Goal: Information Seeking & Learning: Learn about a topic

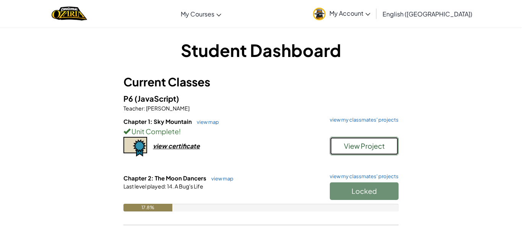
click at [340, 141] on button "View Project" at bounding box center [364, 146] width 69 height 18
click at [375, 119] on link "view my classmates' projects" at bounding box center [362, 119] width 73 height 5
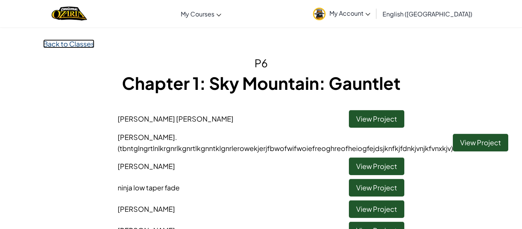
click at [90, 41] on link "Back to Classes" at bounding box center [68, 43] width 51 height 9
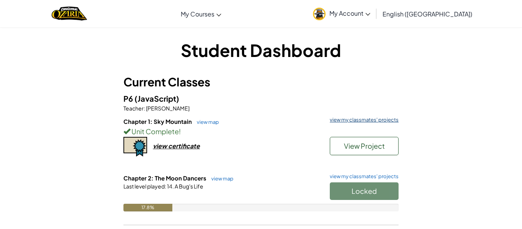
click at [365, 121] on h6 "Chapter 1: Sky Mountain view map view my classmates' projects" at bounding box center [260, 121] width 275 height 8
click at [364, 118] on link "view my classmates' projects" at bounding box center [362, 119] width 73 height 5
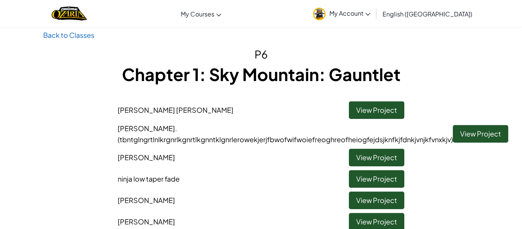
scroll to position [8, 0]
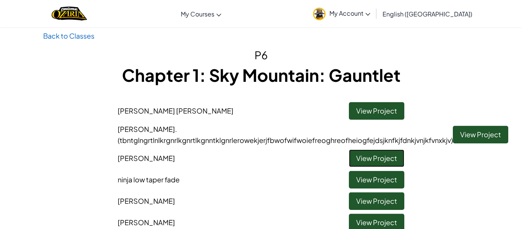
click at [361, 164] on link "View Project" at bounding box center [376, 158] width 55 height 18
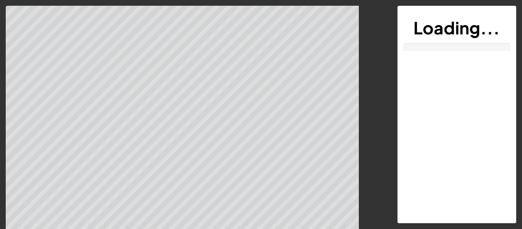
click at [361, 164] on div at bounding box center [196, 118] width 380 height 225
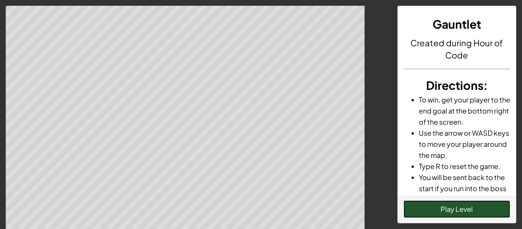
click at [423, 208] on button "Play Level" at bounding box center [457, 209] width 107 height 18
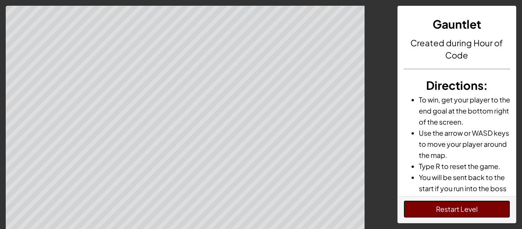
click at [482, 203] on button "Restart Level" at bounding box center [457, 209] width 107 height 18
click at [457, 209] on button "Restart Level" at bounding box center [457, 209] width 107 height 18
click at [495, 213] on button "Restart Level" at bounding box center [457, 209] width 107 height 18
click at [488, 212] on button "Restart Level" at bounding box center [457, 209] width 107 height 18
click at [469, 212] on button "Restart Level" at bounding box center [457, 209] width 107 height 18
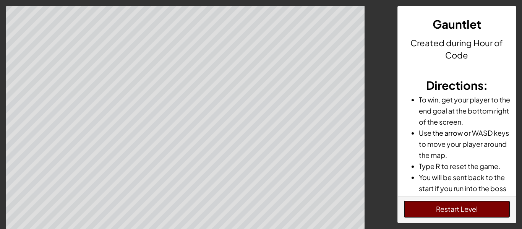
click at [470, 212] on button "Restart Level" at bounding box center [457, 209] width 107 height 18
click at [502, 210] on button "Restart Level" at bounding box center [457, 209] width 107 height 18
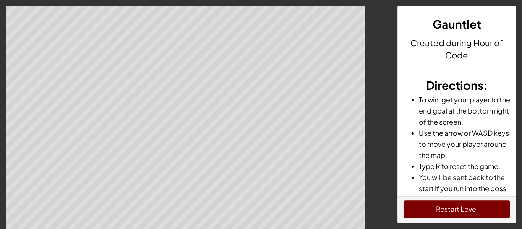
scroll to position [30, 0]
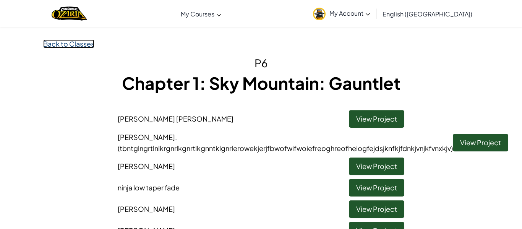
click at [72, 41] on link "Back to Classes" at bounding box center [68, 43] width 51 height 9
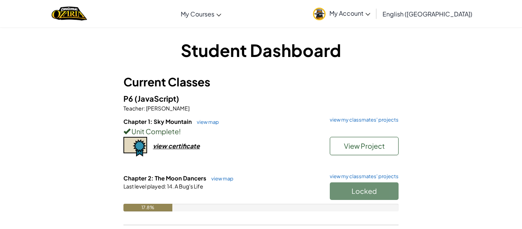
click at [300, 132] on div "Unit Complete !" at bounding box center [260, 131] width 275 height 11
click at [299, 132] on div "Unit Complete !" at bounding box center [260, 131] width 275 height 11
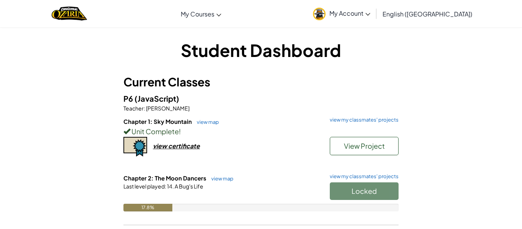
click at [299, 132] on div "Unit Complete !" at bounding box center [260, 131] width 275 height 11
click at [380, 122] on link "view my classmates' projects" at bounding box center [362, 119] width 73 height 5
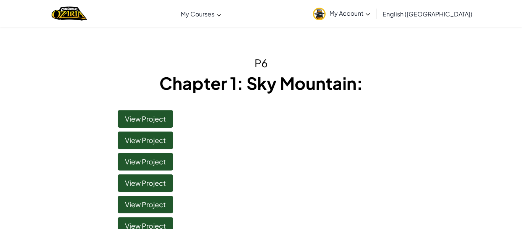
click at [368, 103] on div "P6 Chapter 1: Sky Mountain: View Project View Project View Project View Project…" at bounding box center [261, 177] width 436 height 244
drag, startPoint x: 368, startPoint y: 103, endPoint x: 347, endPoint y: 110, distance: 22.4
click at [361, 106] on div "P6 Chapter 1: Sky Mountain: View Project View Project View Project View Project…" at bounding box center [261, 177] width 436 height 244
drag, startPoint x: 338, startPoint y: 113, endPoint x: 332, endPoint y: 115, distance: 6.0
click at [336, 114] on li "View Project" at bounding box center [261, 116] width 298 height 21
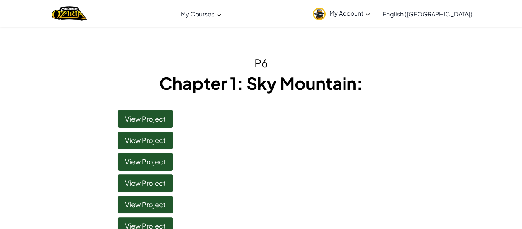
click at [332, 115] on li "View Project" at bounding box center [261, 116] width 298 height 21
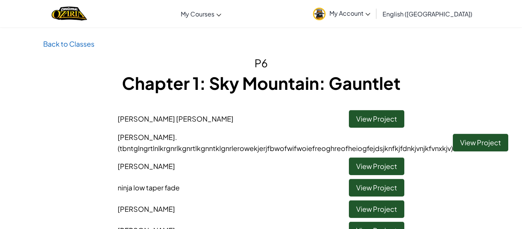
click at [320, 119] on li "Salvador Sanchez Zepeda View Project" at bounding box center [261, 116] width 298 height 21
click at [321, 119] on li "Salvador Sanchez Zepeda View Project" at bounding box center [261, 116] width 298 height 21
drag, startPoint x: 322, startPoint y: 118, endPoint x: 326, endPoint y: 115, distance: 5.1
click at [326, 115] on li "Salvador Sanchez Zepeda View Project" at bounding box center [261, 116] width 298 height 21
click at [330, 113] on li "Salvador Sanchez Zepeda View Project" at bounding box center [261, 116] width 298 height 21
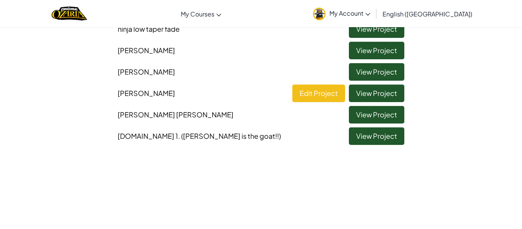
scroll to position [185, 0]
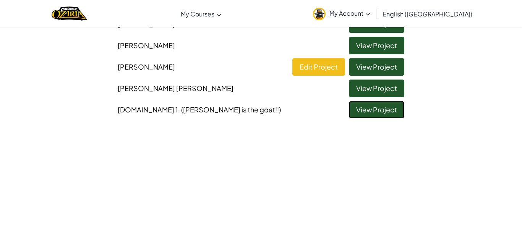
click at [389, 106] on link "View Project" at bounding box center [376, 110] width 55 height 18
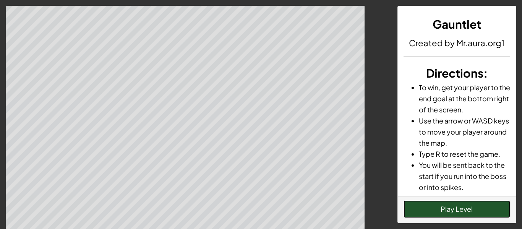
click at [427, 207] on button "Play Level" at bounding box center [457, 209] width 107 height 18
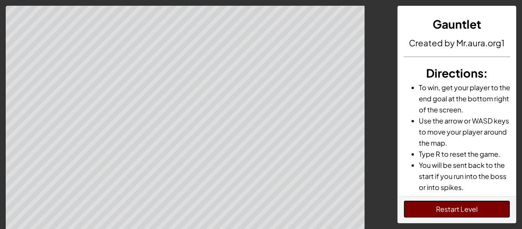
click at [486, 203] on button "Restart Level" at bounding box center [457, 209] width 107 height 18
click at [463, 200] on button "Restart Level" at bounding box center [457, 209] width 107 height 18
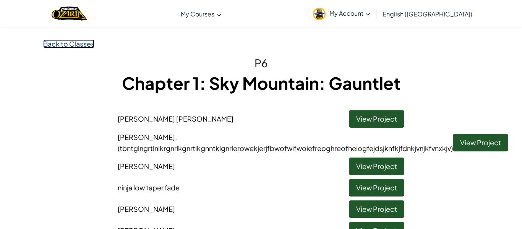
click at [76, 40] on link "Back to Classes" at bounding box center [68, 43] width 51 height 9
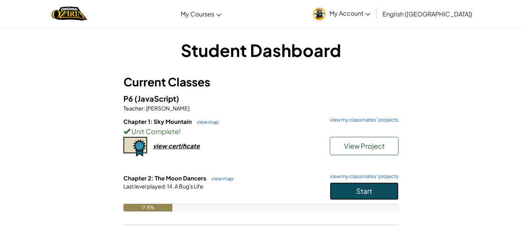
click at [366, 195] on button "Start" at bounding box center [364, 191] width 69 height 18
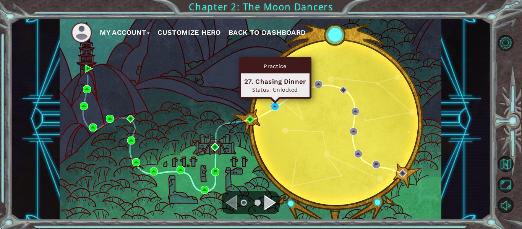
click at [273, 108] on img at bounding box center [275, 106] width 8 height 8
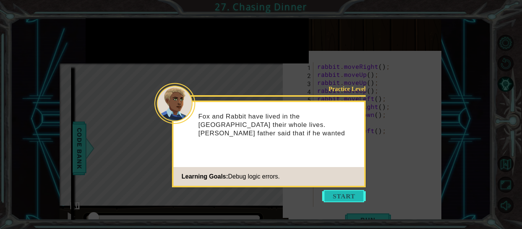
click at [352, 193] on button "Start" at bounding box center [344, 196] width 44 height 12
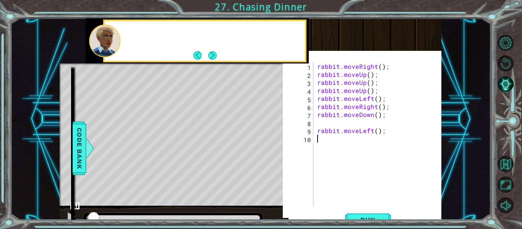
click at [352, 193] on div "rabbit . moveRight ( ) ; rabbit . moveUp ( ) ; rabbit . moveUp ( ) ; rabbit . m…" at bounding box center [380, 142] width 128 height 161
click at [325, 122] on div "rabbit . moveRight ( ) ; rabbit . moveUp ( ) ; rabbit . moveUp ( ) ; rabbit . m…" at bounding box center [380, 142] width 128 height 161
click at [382, 213] on button "Run" at bounding box center [368, 219] width 46 height 21
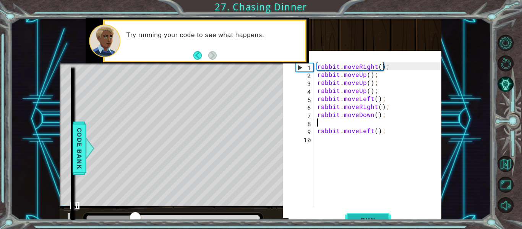
click at [354, 199] on div "1 2 3 4 5 6 7 8 9 10 rabbit . moveRight ( ) ; rabbit . moveUp ( ) ; rabbit . mo…" at bounding box center [362, 138] width 159 height 167
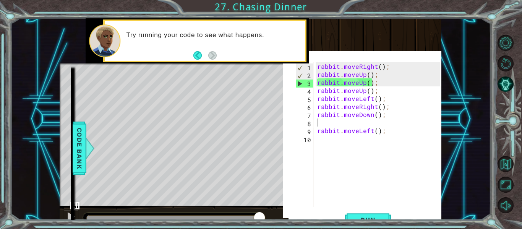
drag, startPoint x: 353, startPoint y: 214, endPoint x: 354, endPoint y: 220, distance: 5.8
click at [351, 222] on div "1 ההההההההההההההההההההההההההההההההההההההההההההההההההההההההההההההההההההההההההההה…" at bounding box center [261, 114] width 522 height 229
click at [352, 218] on button "Run" at bounding box center [368, 219] width 46 height 21
click at [357, 88] on div "rabbit . moveRight ( ) ; rabbit . moveUp ( ) ; rabbit . moveUp ( ) ; rabbit . m…" at bounding box center [380, 142] width 128 height 161
click at [363, 83] on div "rabbit . moveRight ( ) ; rabbit . moveUp ( ) ; rabbit . moveUp ( ) ; rabbit . m…" at bounding box center [378, 134] width 124 height 145
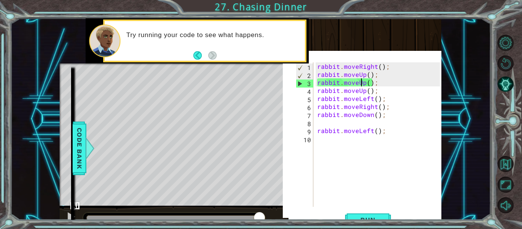
click at [385, 79] on div "rabbit . moveRight ( ) ; rabbit . moveUp ( ) ; rabbit . moveUp ( ) ; rabbit . m…" at bounding box center [380, 142] width 128 height 161
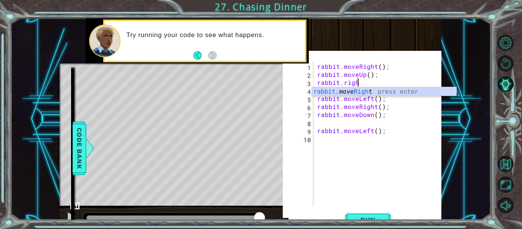
scroll to position [0, 2]
click at [426, 89] on div "rabbit. move Rig ht press enter" at bounding box center [384, 101] width 145 height 28
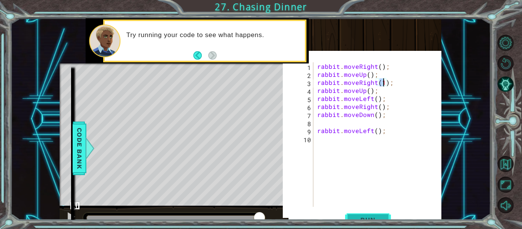
click at [362, 213] on button "Run" at bounding box center [368, 219] width 46 height 21
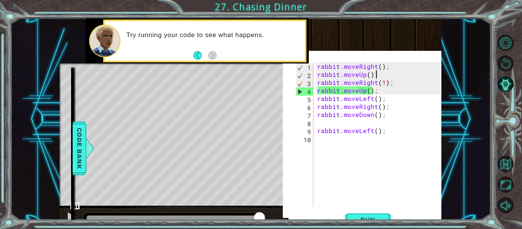
click at [384, 73] on div "rabbit . moveRight ( ) ; rabbit . moveUp ( ) ; rabbit . moveRight ( 1 ) ; rabbi…" at bounding box center [380, 142] width 128 height 161
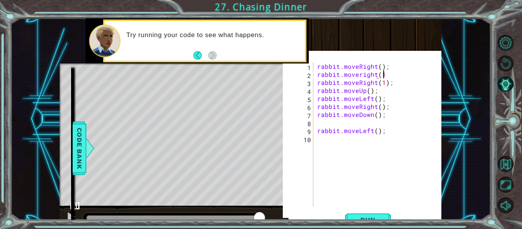
scroll to position [0, 4]
click at [395, 84] on div "rabbit . moveRight ( ) ; rabbit . moveright ( 1 ) rabbit . moveRight ( 1 ) ; ra…" at bounding box center [380, 142] width 128 height 161
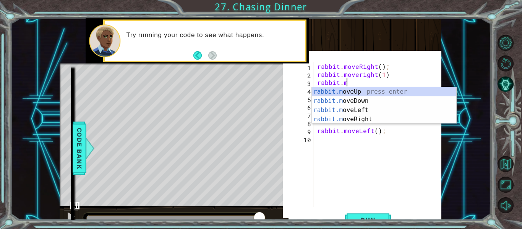
scroll to position [0, 0]
type textarea "r"
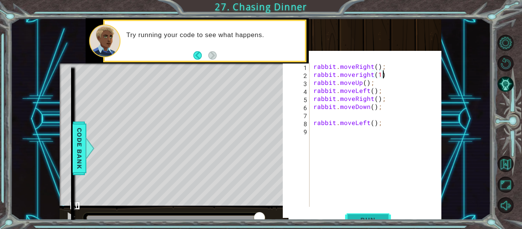
type textarea "rabbit.moveright(1)"
click at [351, 217] on button "Run" at bounding box center [368, 219] width 46 height 21
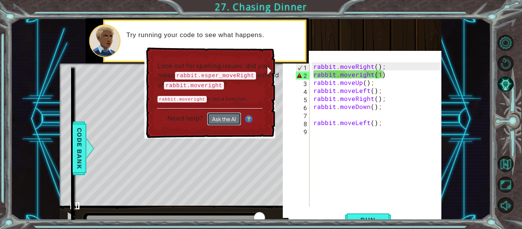
click at [233, 125] on button "Ask the AI" at bounding box center [224, 118] width 34 height 13
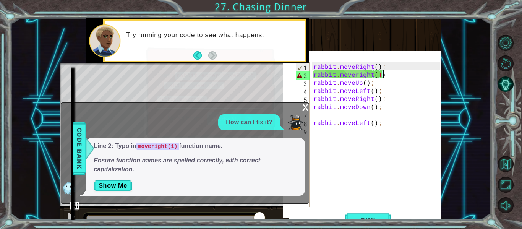
click at [374, 112] on div "rabbit . moveRight ( ) ; rabbit . moveright ( 1 ) rabbit . moveUp ( ) ; rabbit …" at bounding box center [378, 142] width 132 height 161
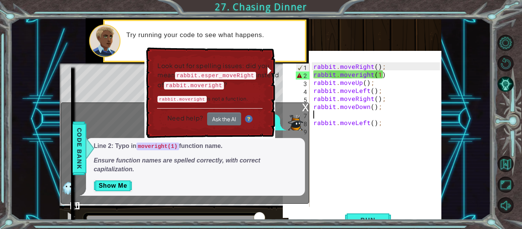
click at [356, 107] on div "rabbit . moveRight ( ) ; rabbit . moveright ( 1 ) rabbit . moveUp ( ) ; rabbit …" at bounding box center [378, 142] width 132 height 161
click at [268, 69] on div "Look out for spelling issues: did you mean rabbit.esper_moveRight instead of ra…" at bounding box center [210, 92] width 131 height 91
click at [271, 73] on div "Look out for spelling issues: did you mean rabbit.esper_moveRight instead of ra…" at bounding box center [210, 92] width 131 height 91
click at [121, 186] on button "Show Me" at bounding box center [113, 186] width 39 height 12
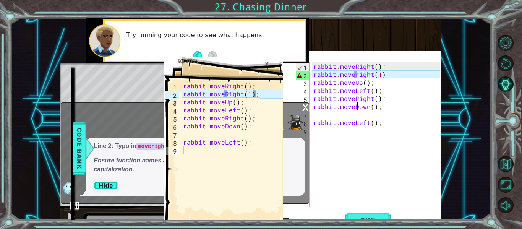
click at [357, 75] on div "rabbit . moveRight ( ) ; rabbit . moveright ( 1 ) rabbit . moveUp ( ) ; rabbit …" at bounding box center [378, 142] width 132 height 161
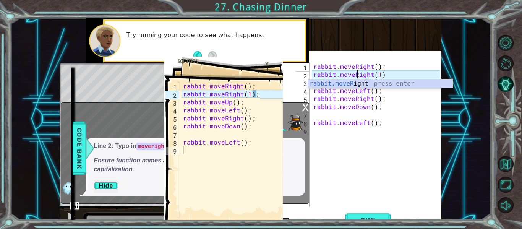
scroll to position [0, 3]
type textarea "rabbit.moveRight(1)"
click at [369, 214] on button "Run" at bounding box center [368, 219] width 46 height 21
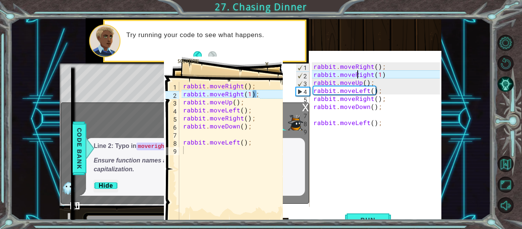
click at [430, 31] on div "Goals : Incomplete Get to your hiding spot behind the bushes. rabbit.moveRight(…" at bounding box center [362, 124] width 159 height 212
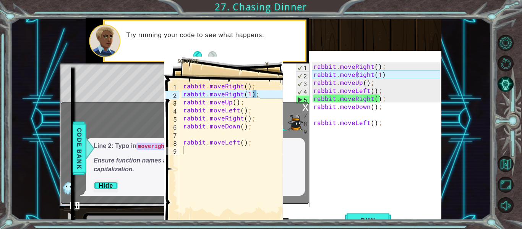
click at [304, 106] on div "x" at bounding box center [305, 107] width 7 height 8
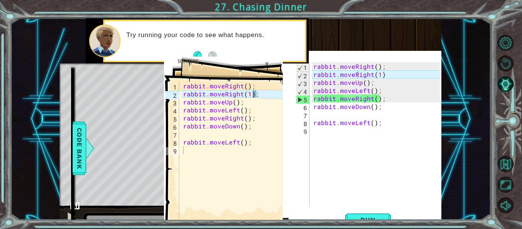
click at [262, 125] on icon at bounding box center [271, 156] width 23 height 149
click at [146, 162] on div "Level Map" at bounding box center [236, 175] width 353 height 225
click at [146, 157] on div "Level Map" at bounding box center [236, 175] width 353 height 225
click at [148, 150] on div "Level Map" at bounding box center [236, 175] width 353 height 225
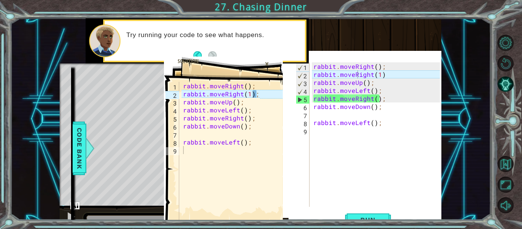
click at [124, 151] on div "Level Map" at bounding box center [236, 175] width 353 height 225
click at [111, 151] on div "Level Map" at bounding box center [236, 175] width 353 height 225
click at [107, 152] on div "Level Map" at bounding box center [236, 175] width 353 height 225
click at [101, 153] on div "Level Map" at bounding box center [236, 175] width 353 height 225
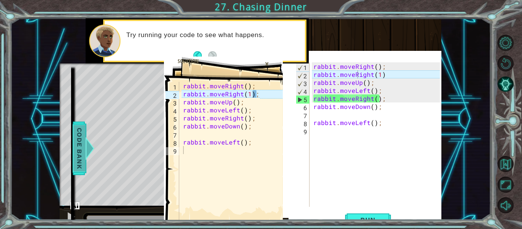
click at [93, 158] on div at bounding box center [90, 148] width 10 height 23
click at [0, 0] on div "methods rabbit moveUp() moveDown() moveLeft() moveRight()" at bounding box center [0, 0] width 0 height 0
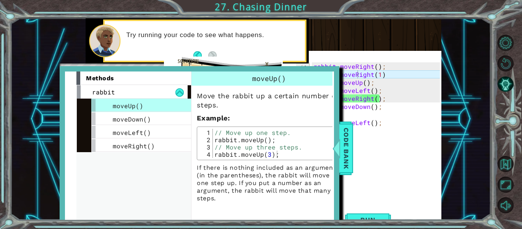
click at [90, 159] on div "methods rabbit moveUp() moveDown() moveLeft() moveRight()" at bounding box center [133, 148] width 115 height 154
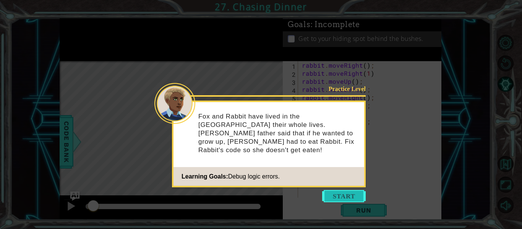
click at [344, 196] on button "Start" at bounding box center [344, 196] width 44 height 12
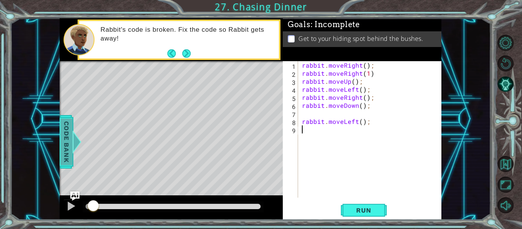
click at [62, 136] on span "Code Bank" at bounding box center [66, 142] width 12 height 47
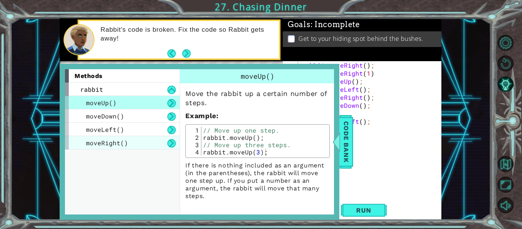
click at [162, 145] on div "moveRight()" at bounding box center [122, 142] width 115 height 13
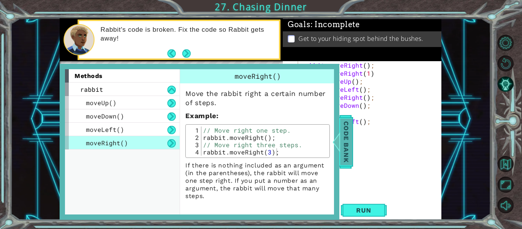
click at [339, 137] on div at bounding box center [337, 141] width 10 height 23
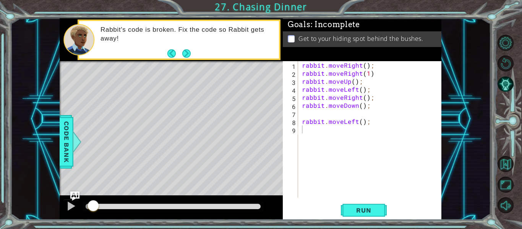
click at [374, 63] on div "rabbit . moveRight ( ) ; rabbit . moveRight ( 1 ) rabbit . moveUp ( ) ; rabbit …" at bounding box center [371, 137] width 143 height 153
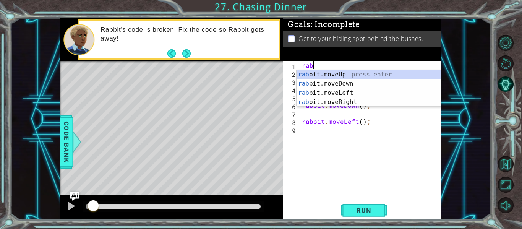
type textarea "r"
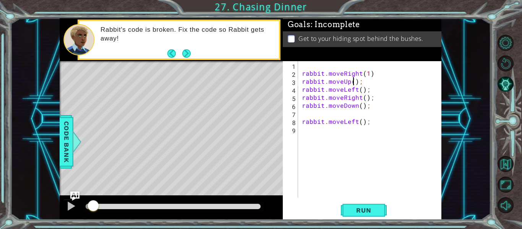
click at [355, 82] on div "rabbit . moveRight ( 1 ) rabbit . moveUp ( ) ; rabbit . moveLeft ( ) ; rabbit .…" at bounding box center [371, 137] width 143 height 153
click at [361, 93] on div "rabbit . moveRight ( 1 ) rabbit . moveUp ( 1 ) ; rabbit . moveLeft ( ) ; rabbit…" at bounding box center [371, 137] width 143 height 153
click at [357, 97] on div "rabbit . moveRight ( 1 ) rabbit . moveUp ( 1 ) ; rabbit . moveLeft ( 1 ) ; rabb…" at bounding box center [371, 137] width 143 height 153
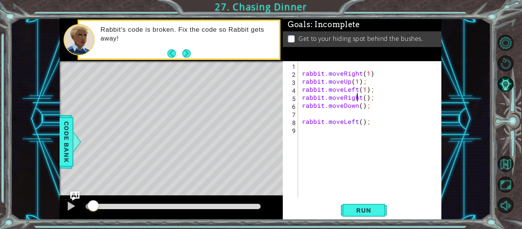
click at [362, 98] on div "rabbit . moveRight ( 1 ) rabbit . moveUp ( 1 ) ; rabbit . moveLeft ( 1 ) ; rabb…" at bounding box center [371, 137] width 143 height 153
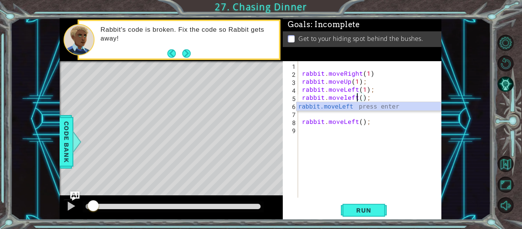
click at [363, 98] on div "rabbit . moveRight ( 1 ) rabbit . moveUp ( 1 ) ; rabbit . moveLeft ( 1 ) ; rabb…" at bounding box center [371, 137] width 143 height 153
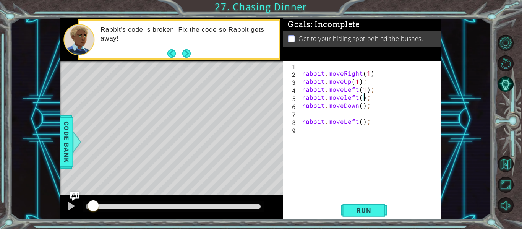
click at [362, 99] on div "rabbit . moveRight ( 1 ) rabbit . moveUp ( 1 ) ; rabbit . moveLeft ( 1 ) ; rabb…" at bounding box center [371, 137] width 143 height 153
click at [361, 108] on div "rabbit . moveRight ( 1 ) rabbit . moveUp ( 1 ) ; rabbit . moveLeft ( 1 ) ; rabb…" at bounding box center [371, 137] width 143 height 153
click at [362, 123] on div "rabbit . moveRight ( 1 ) rabbit . moveUp ( 1 ) ; rabbit . moveLeft ( 1 ) ; rabb…" at bounding box center [371, 137] width 143 height 153
type textarea "rabbit.moveLeft(11);"
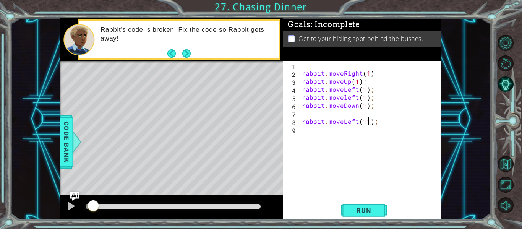
click at [329, 111] on div "rabbit . moveRight ( 1 ) rabbit . moveUp ( 1 ) ; rabbit . moveLeft ( 1 ) ; rabb…" at bounding box center [371, 137] width 143 height 153
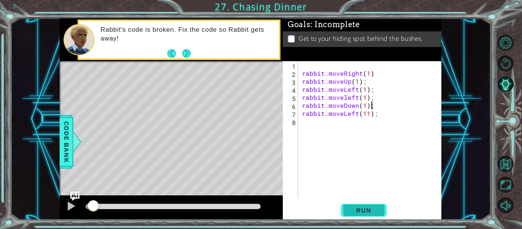
click at [357, 208] on span "Run" at bounding box center [364, 210] width 30 height 8
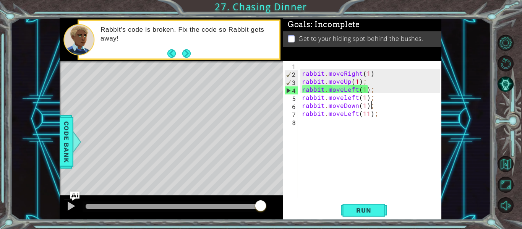
click at [364, 81] on div "rabbit . moveRight ( 1 ) rabbit . moveUp ( 1 ) ; rabbit . moveLeft ( 1 ) ; rabb…" at bounding box center [371, 137] width 143 height 153
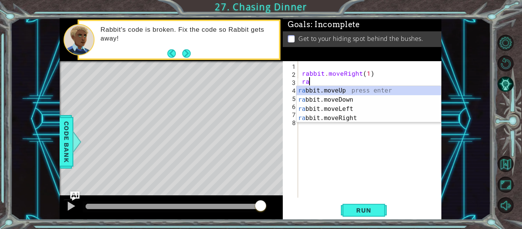
type textarea "r"
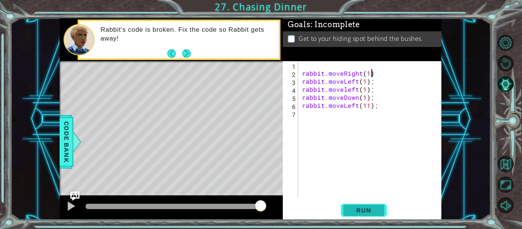
click at [349, 212] on span "Run" at bounding box center [364, 210] width 30 height 8
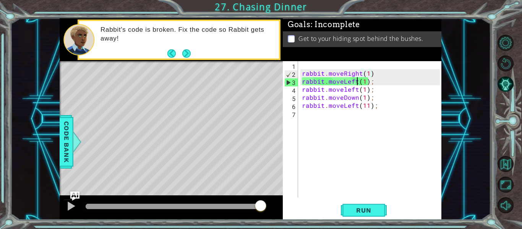
click at [358, 81] on div "rabbit . moveRight ( 1 ) rabbit . moveLeft ( 1 ) ; rabbit . moveleft ( 1 ) ; ra…" at bounding box center [371, 137] width 143 height 153
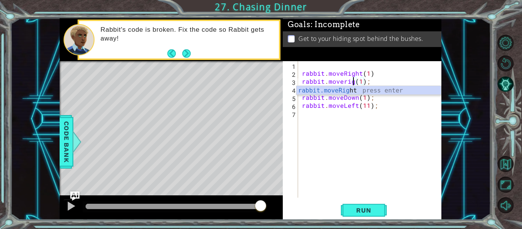
scroll to position [0, 4]
click at [343, 93] on div "rabbit.moveRight press enter" at bounding box center [369, 100] width 145 height 28
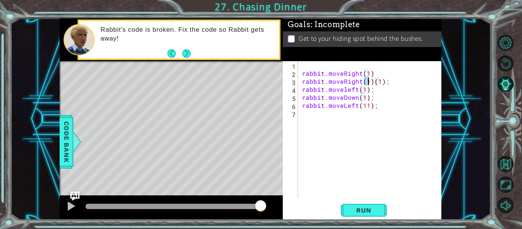
click at [390, 84] on div "rabbit . moveRight ( 1 ) rabbit . moveRight ( 1 ) ( 1 ) ; rabbit . moveleft ( 1…" at bounding box center [371, 137] width 143 height 153
click at [364, 204] on button "Run" at bounding box center [364, 211] width 46 height 16
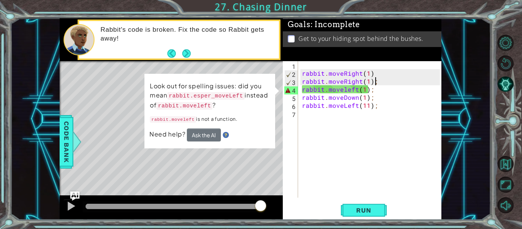
click at [390, 91] on div "rabbit . moveRight ( 1 ) rabbit . moveRight ( 1 ) ; rabbit . moveleft ( 1 ) ; r…" at bounding box center [371, 137] width 143 height 153
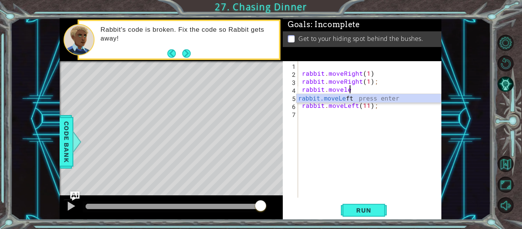
scroll to position [0, 2]
click at [382, 99] on div "rabbit.moveL eft press enter" at bounding box center [369, 108] width 145 height 28
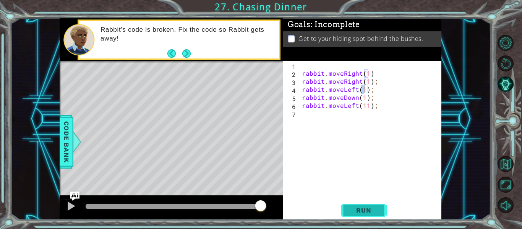
click at [362, 211] on span "Run" at bounding box center [364, 210] width 30 height 8
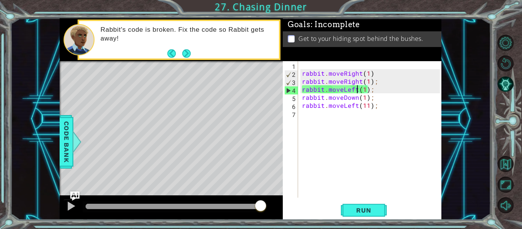
click at [357, 93] on div "rabbit . moveRight ( 1 ) rabbit . moveRight ( 1 ) ; rabbit . moveLeft ( 1 ) ; r…" at bounding box center [371, 137] width 143 height 153
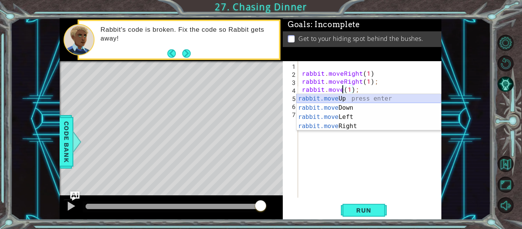
click at [374, 97] on div "rabbit.move Up press enter rabbit.move Down press enter rabbit.move Left press …" at bounding box center [369, 121] width 145 height 55
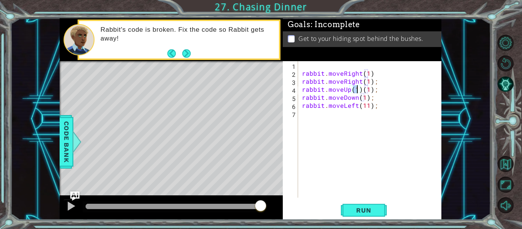
click at [373, 93] on div "rabbit . moveRight ( 1 ) rabbit . moveRight ( 1 ) ; rabbit . moveUp ( 1 ) ( 1 )…" at bounding box center [371, 137] width 143 height 153
click at [357, 97] on div "rabbit . moveRight ( 1 ) rabbit . moveRight ( 1 ) ; rabbit . moveUp ( 1 ) ; rab…" at bounding box center [371, 137] width 143 height 153
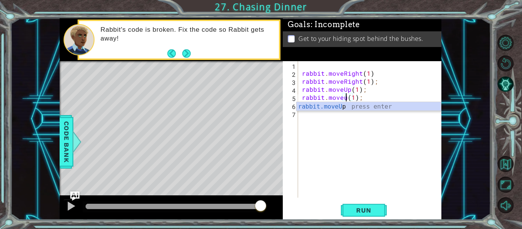
scroll to position [0, 3]
click at [360, 106] on div "rabbit.moveUp press enter" at bounding box center [369, 116] width 145 height 28
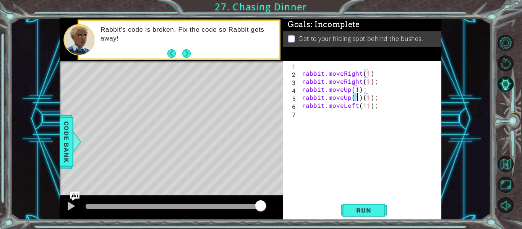
click at [370, 101] on div "rabbit . moveRight ( 1 ) rabbit . moveRight ( 1 ) ; rabbit . moveUp ( 1 ) ; rab…" at bounding box center [371, 137] width 143 height 153
click at [367, 109] on div "rabbit . moveRight ( 1 ) rabbit . moveRight ( 1 ) ; rabbit . moveUp ( 1 ) ; rab…" at bounding box center [371, 137] width 143 height 153
type textarea "rabbit.moveLeft(2);"
click at [356, 118] on div "rabbit . moveRight ( 1 ) rabbit . moveRight ( 1 ) ; rabbit . moveUp ( 1 ) ; rab…" at bounding box center [371, 137] width 143 height 153
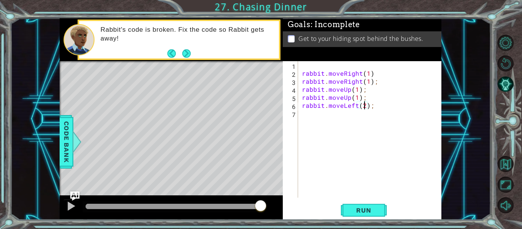
scroll to position [0, 0]
type textarea "h"
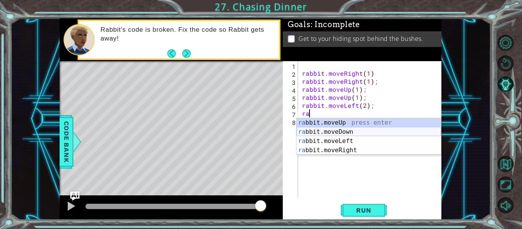
click at [361, 130] on div "ra bbit.moveUp press enter ra bbit.moveDown press enter ra bbit.moveLeft press …" at bounding box center [369, 145] width 145 height 55
type textarea "rabbit.moveDown(1);"
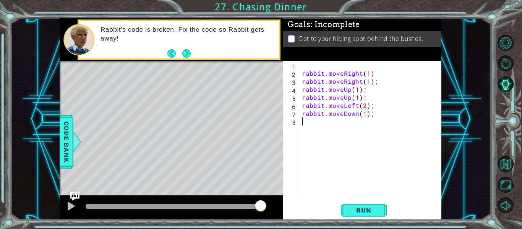
click at [356, 127] on div "rabbit . moveRight ( 1 ) rabbit . moveRight ( 1 ) ; rabbit . moveUp ( 1 ) ; rab…" at bounding box center [371, 137] width 143 height 153
type textarea "h"
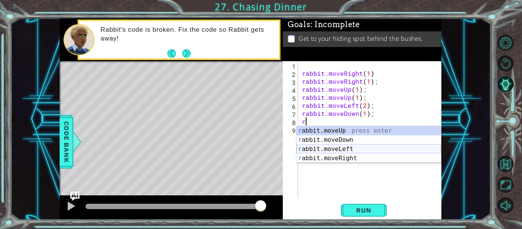
click at [359, 148] on div "r abbit.moveUp press enter r abbit.moveDown press enter r abbit.moveLeft press …" at bounding box center [369, 153] width 145 height 55
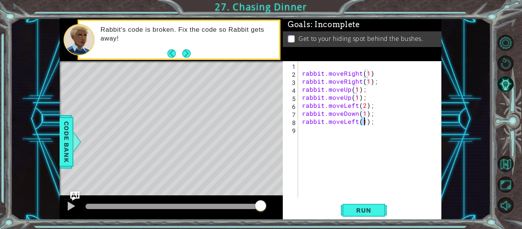
type textarea "rabbit.moveLeft(1);"
click at [356, 201] on div "rabbit.moveLeft(1); 1 2 3 4 5 6 7 8 9 rabbit . moveRight ( 1 ) rabbit . moveRig…" at bounding box center [362, 140] width 159 height 159
click at [356, 205] on button "Run" at bounding box center [364, 211] width 46 height 16
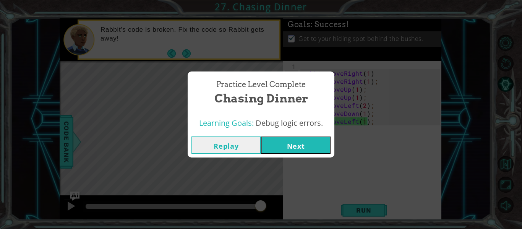
click at [306, 147] on button "Next" at bounding box center [296, 144] width 70 height 17
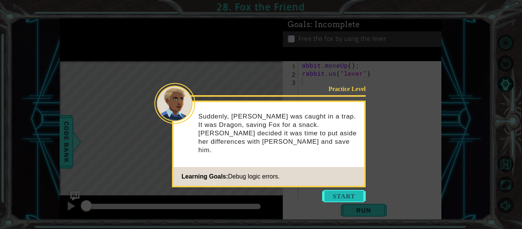
click at [335, 194] on button "Start" at bounding box center [344, 196] width 44 height 12
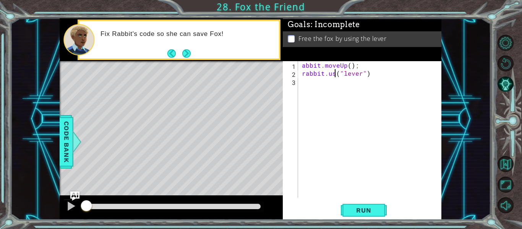
click at [335, 74] on div "abbit . moveUp ( ) ; rabbit . us ( "lever" )" at bounding box center [371, 137] width 143 height 153
click at [302, 67] on div "abbit . moveUp ( ) ; rabbit . use ( "lever" )" at bounding box center [371, 137] width 143 height 153
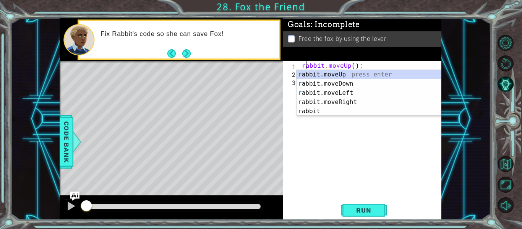
click at [355, 66] on div "rabbit . moveUp ( ) ; rabbit . use ( "lever" )" at bounding box center [371, 137] width 143 height 153
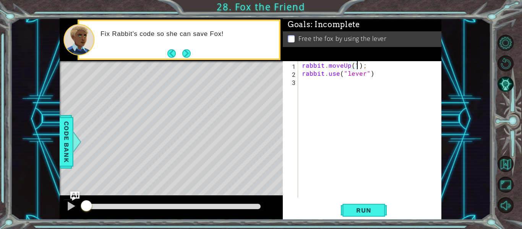
scroll to position [0, 3]
type textarea "rabbit.moveUp(1);"
click at [375, 201] on div "rabbit.moveUp(1); 1 2 3 rabbit . moveUp ( 1 ) ; rabbit . use ( "lever" ) הההההה…" at bounding box center [362, 140] width 159 height 159
click at [375, 206] on span "Run" at bounding box center [364, 210] width 30 height 8
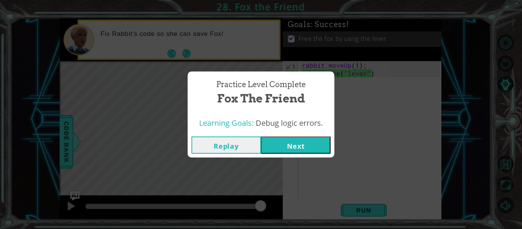
click at [318, 148] on button "Next" at bounding box center [296, 144] width 70 height 17
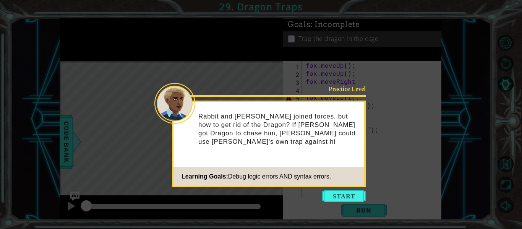
click at [323, 55] on icon at bounding box center [261, 114] width 522 height 229
click at [342, 198] on button "Start" at bounding box center [344, 196] width 44 height 12
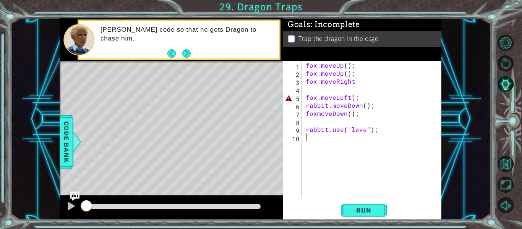
click at [339, 89] on div "fox . moveUp ( ) ; fox . moveUp ( ) ; fox . moveRight fox . moveLeft ( ; rabbit…" at bounding box center [374, 137] width 140 height 153
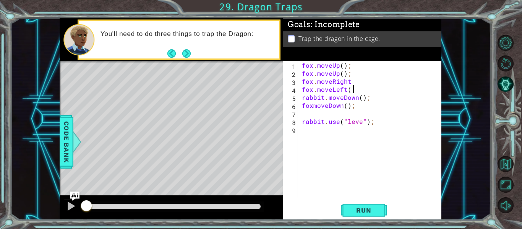
click at [368, 89] on div "fox . moveUp ( ) ; fox . moveUp ( ) ; fox . moveRight fox . moveLeft ( ; rabbit…" at bounding box center [371, 137] width 143 height 153
click at [361, 84] on div "fox . moveUp ( ) ; fox . moveUp ( ) ; fox . moveRight fox . moveLeft ( ; rabbit…" at bounding box center [371, 137] width 143 height 153
click at [350, 90] on div "fox . moveUp ( ) ; fox . moveUp ( ) ; fox . moveRight ( ) fox . moveLeft ( ; ra…" at bounding box center [371, 137] width 143 height 153
click at [360, 123] on div "fox . moveUp ( ) ; fox . moveUp ( ) ; fox . moveRight ( ) fox . moveLeft ( ) ; …" at bounding box center [371, 137] width 143 height 153
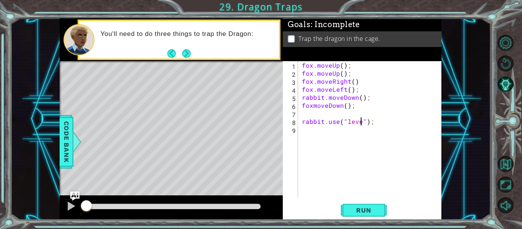
scroll to position [0, 4]
click at [364, 212] on span "Run" at bounding box center [364, 210] width 30 height 8
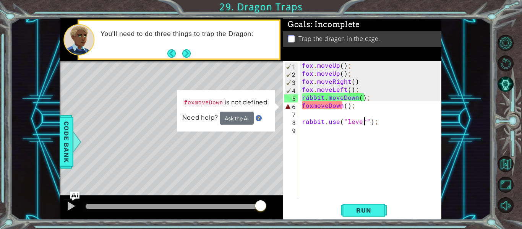
click at [322, 101] on div "fox . moveUp ( ) ; fox . moveUp ( ) ; fox . moveRight ( ) fox . moveLeft ( ) ; …" at bounding box center [371, 137] width 143 height 153
click at [323, 97] on div "fox . moveUp ( ) ; fox . moveUp ( ) ; fox . moveRight ( ) fox . moveLeft ( ) ; …" at bounding box center [371, 137] width 143 height 153
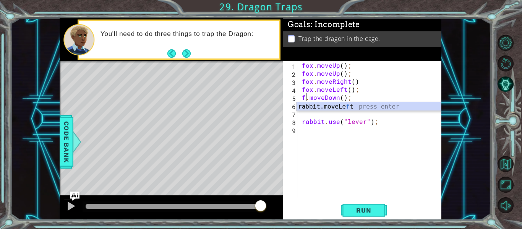
scroll to position [0, 1]
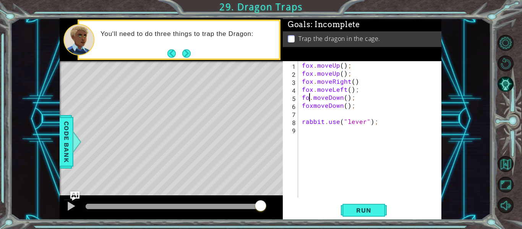
type textarea "fox.moveDown();"
click at [312, 111] on div "fox . moveUp ( ) ; fox . moveUp ( ) ; fox . moveRight ( ) fox . moveLeft ( ) ; …" at bounding box center [371, 137] width 143 height 153
click at [313, 106] on div "fox . moveUp ( ) ; fox . moveUp ( ) ; fox . moveRight ( ) fox . moveLeft ( ) ; …" at bounding box center [371, 137] width 143 height 153
type textarea "fox.moveDown();"
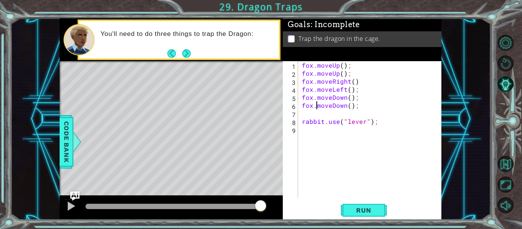
scroll to position [0, 1]
click at [305, 113] on div "fox . moveUp ( ) ; fox . moveUp ( ) ; fox . moveRight ( ) fox . moveLeft ( ) ; …" at bounding box center [371, 137] width 143 height 153
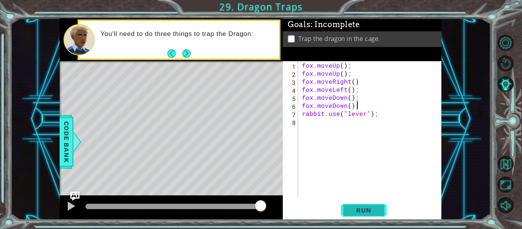
type textarea "fox.moveDown();"
click at [369, 211] on span "Run" at bounding box center [364, 210] width 30 height 8
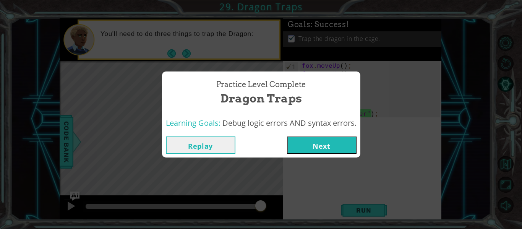
click at [212, 149] on button "Replay" at bounding box center [201, 144] width 70 height 17
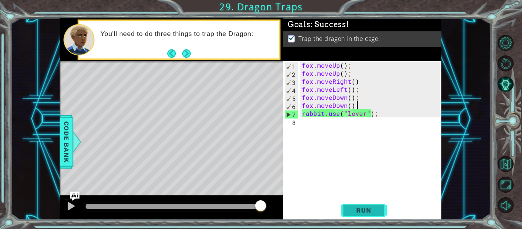
click at [344, 208] on button "Run" at bounding box center [364, 211] width 46 height 16
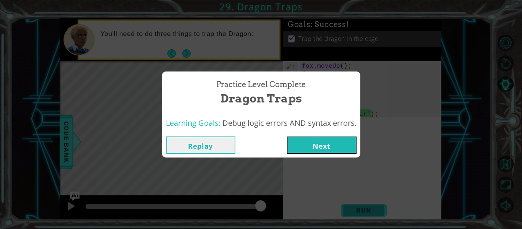
click at [344, 208] on div "Practice Level Complete Dragon Traps Learning Goals: Debug logic errors AND syn…" at bounding box center [261, 114] width 522 height 229
click at [320, 143] on button "Next" at bounding box center [322, 144] width 70 height 17
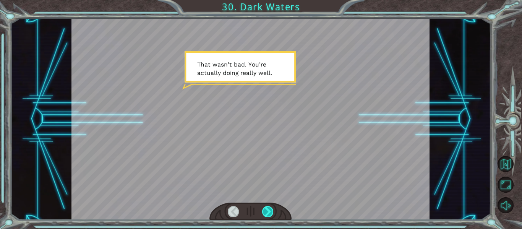
drag, startPoint x: 273, startPoint y: 210, endPoint x: 269, endPoint y: 213, distance: 4.6
click at [269, 213] on div at bounding box center [267, 211] width 11 height 11
click at [266, 213] on div at bounding box center [267, 211] width 11 height 11
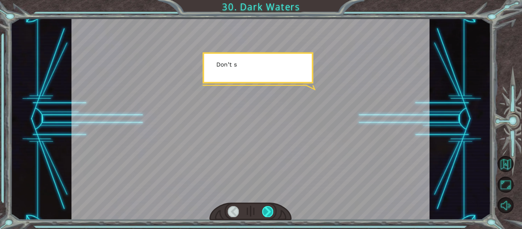
click at [263, 214] on div at bounding box center [267, 211] width 11 height 11
click at [259, 219] on div at bounding box center [250, 212] width 83 height 18
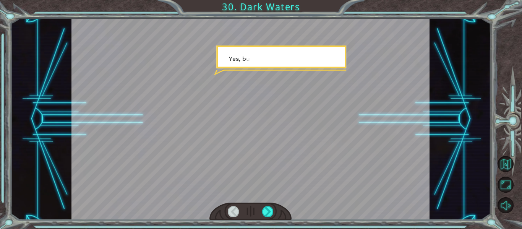
click at [254, 226] on div "Temporary Text T h a t w a s n ’ t b a d . Y o u ’ r e a c t u a l l y d o i n …" at bounding box center [261, 114] width 522 height 229
drag, startPoint x: 254, startPoint y: 226, endPoint x: 260, endPoint y: 221, distance: 7.3
click at [257, 224] on div "Temporary Text T h a t w a s n ’ t b a d . Y o u ’ r e a c t u a l l y d o i n …" at bounding box center [261, 114] width 522 height 229
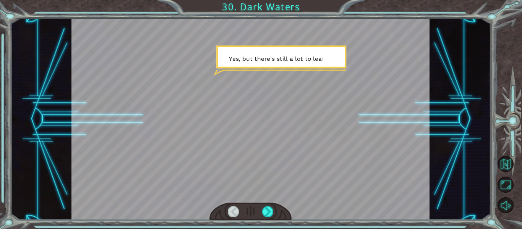
click at [261, 221] on div "Temporary Text T h a t w a s n ’ t b a d . Y o u ’ r e a c t u a l l y d o i n …" at bounding box center [261, 114] width 522 height 229
drag, startPoint x: 261, startPoint y: 221, endPoint x: 265, endPoint y: 218, distance: 5.4
click at [265, 218] on div "Temporary Text T h a t w a s n ’ t b a d . Y o u ’ r e a c t u a l l y d o i n …" at bounding box center [261, 114] width 522 height 229
click at [264, 213] on div at bounding box center [267, 211] width 11 height 11
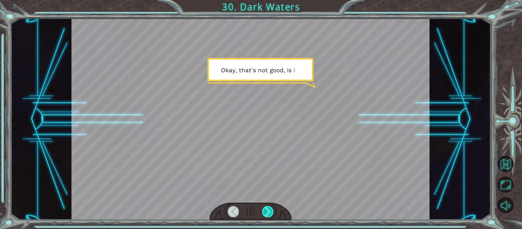
click at [263, 212] on div at bounding box center [267, 211] width 11 height 11
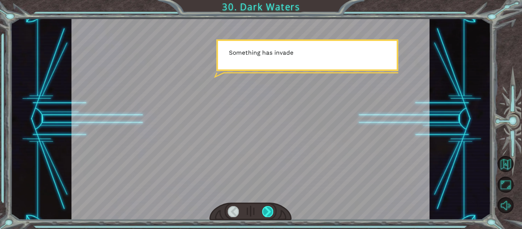
click at [263, 211] on div at bounding box center [267, 211] width 11 height 11
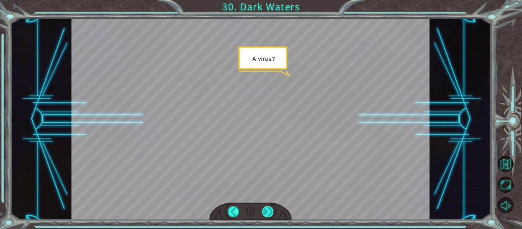
click at [263, 211] on div at bounding box center [267, 211] width 11 height 11
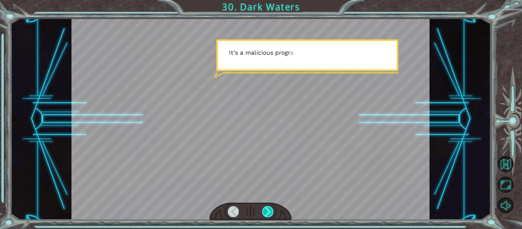
click at [263, 211] on div at bounding box center [267, 211] width 11 height 11
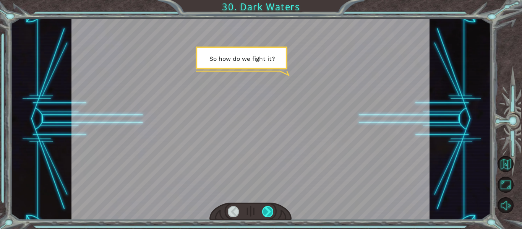
click at [263, 211] on div at bounding box center [267, 211] width 11 height 11
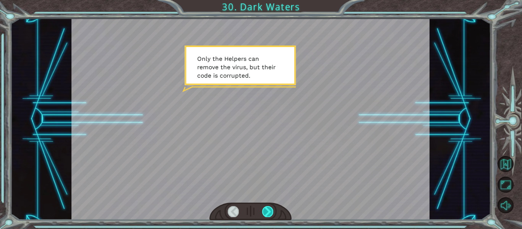
click at [263, 210] on div at bounding box center [267, 211] width 11 height 11
click at [262, 210] on div at bounding box center [267, 211] width 11 height 11
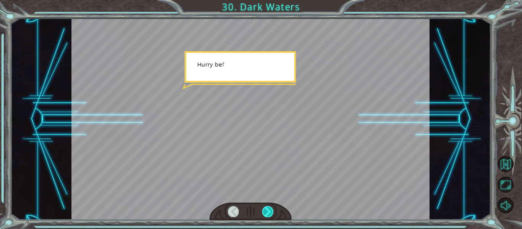
click at [262, 209] on div at bounding box center [267, 211] width 11 height 11
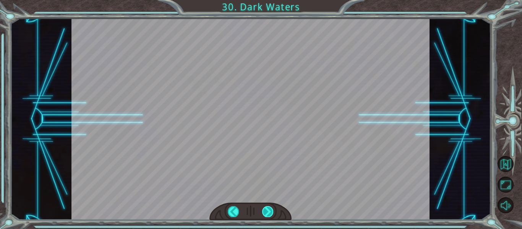
click at [262, 0] on div "Temporary Text T h a t w a s n ’ t b a d . Y o u ’ r e a c t u a l l y d o i n …" at bounding box center [261, 0] width 522 height 0
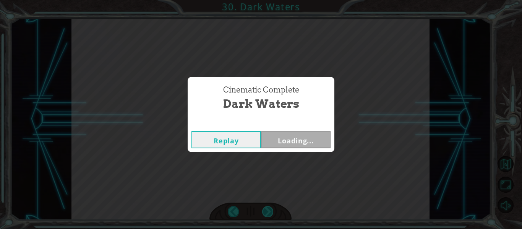
click at [262, 209] on div "Cinematic Complete Dark Waters Replay Loading..." at bounding box center [261, 114] width 522 height 229
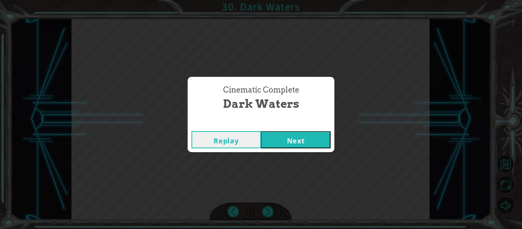
click at [295, 139] on button "Next" at bounding box center [296, 139] width 70 height 17
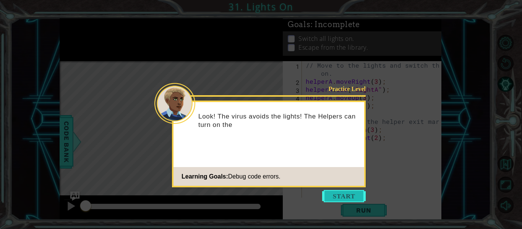
click at [333, 193] on button "Start" at bounding box center [344, 196] width 44 height 12
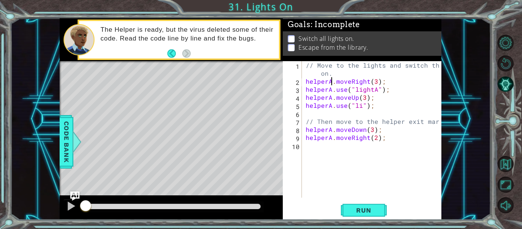
click at [331, 84] on div "// Move to the lights and switch them on. helperA . moveRight ( 3 ) ; helperA .…" at bounding box center [374, 141] width 140 height 161
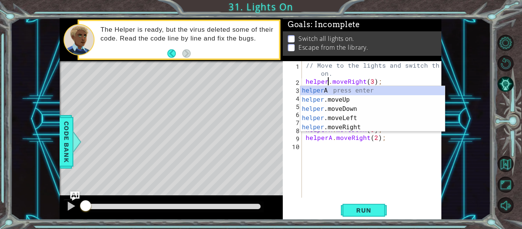
click at [388, 83] on div "// Move to the lights and switch them on. helper . moveRight ( 3 ) ; helperA . …" at bounding box center [374, 141] width 140 height 161
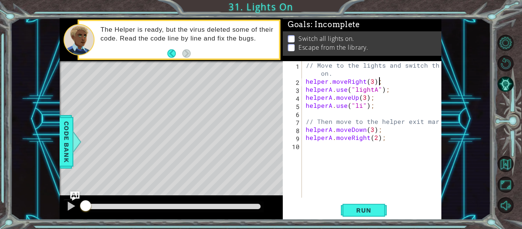
click at [330, 88] on div "// Move to the lights and switch them on. helper . moveRight ( 3 ) ; helperA . …" at bounding box center [374, 141] width 140 height 161
click at [381, 77] on div "// Move to the lights and switch them on. helper . moveRight ( 3 ) ; helper . u…" at bounding box center [374, 141] width 140 height 161
click at [331, 97] on div "// Move to the lights and switch them on. helper . moveRight ( 3 ) ; helper . u…" at bounding box center [374, 141] width 140 height 161
click at [395, 63] on div "// Move to the lights and switch them on. helper . moveRight ( 3 ) ; helper . u…" at bounding box center [374, 141] width 140 height 161
click at [330, 103] on div "// Move to the lights and switch them on. helper . moveRight ( 3 ) ; helper . u…" at bounding box center [374, 141] width 140 height 161
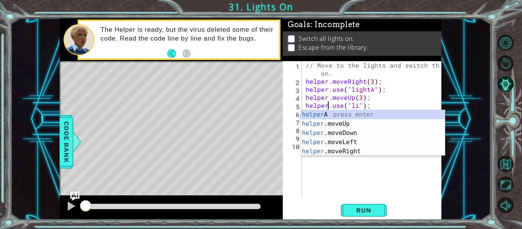
click at [389, 81] on div "// Move to the lights and switch them on. helper . moveRight ( 3 ) ; helper . u…" at bounding box center [374, 141] width 140 height 161
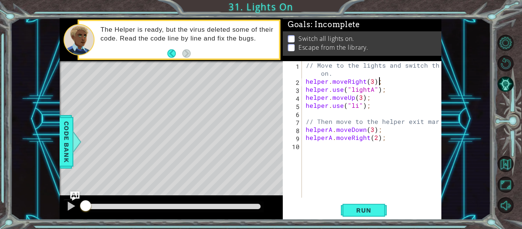
click at [357, 106] on div "// Move to the lights and switch them on. helper . moveRight ( 3 ) ; helper . u…" at bounding box center [374, 141] width 140 height 161
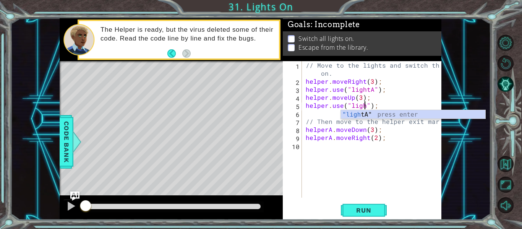
scroll to position [0, 4]
click at [391, 115] on div ""light A" press enter" at bounding box center [413, 124] width 145 height 28
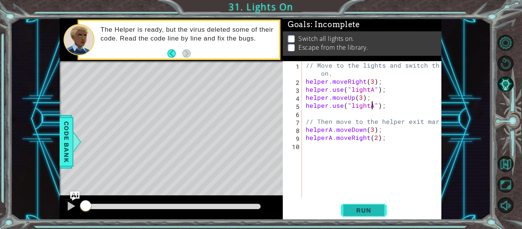
click at [362, 210] on span "Run" at bounding box center [364, 210] width 30 height 8
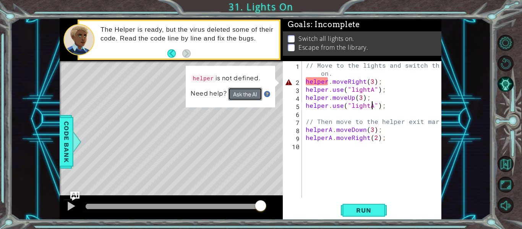
click at [254, 90] on button "Ask the AI" at bounding box center [245, 94] width 34 height 13
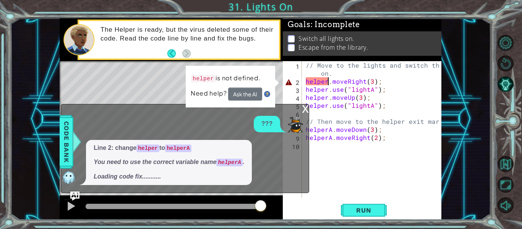
click at [329, 82] on div "// Move to the lights and switch them on. helper . moveRight ( 3 ) ; helper . u…" at bounding box center [374, 141] width 140 height 161
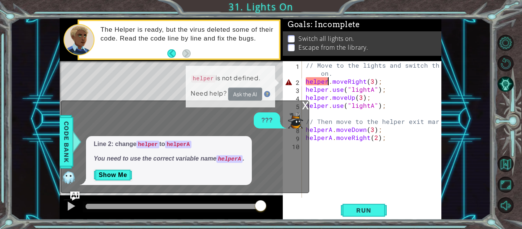
type textarea "helperA.moveRight(3);"
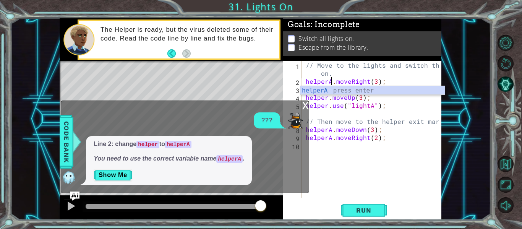
click at [365, 160] on div "// Move to the lights and switch them on. helperA . moveRight ( 3 ) ; helper . …" at bounding box center [374, 141] width 140 height 161
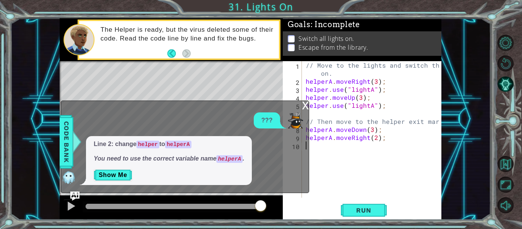
scroll to position [0, 0]
click at [328, 91] on div "// Move to the lights and switch them on. helperA . moveRight ( 3 ) ; helper . …" at bounding box center [374, 141] width 140 height 161
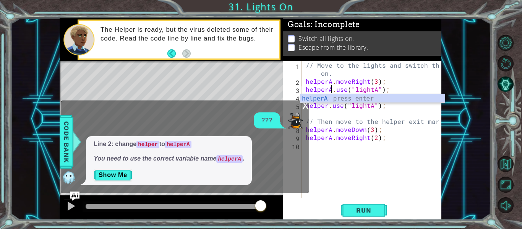
click at [344, 118] on div "// Move to the lights and switch them on. helperA . moveRight ( 3 ) ; helperA .…" at bounding box center [374, 141] width 140 height 161
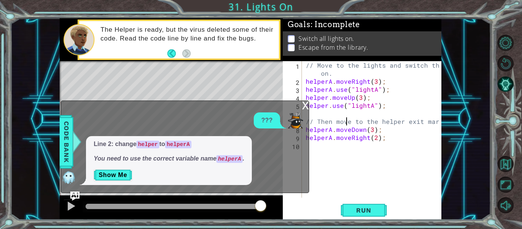
click at [329, 97] on div "// Move to the lights and switch them on. helperA . moveRight ( 3 ) ; helperA .…" at bounding box center [374, 141] width 140 height 161
click at [345, 125] on div "// Move to the lights and switch them on. helperA . moveRight ( 3 ) ; helperA .…" at bounding box center [374, 141] width 140 height 161
click at [327, 108] on div "// Move to the lights and switch them on. helperA . moveRight ( 3 ) ; helperA .…" at bounding box center [374, 141] width 140 height 161
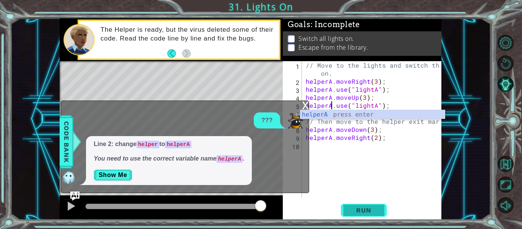
click at [362, 204] on button "Run" at bounding box center [364, 211] width 46 height 16
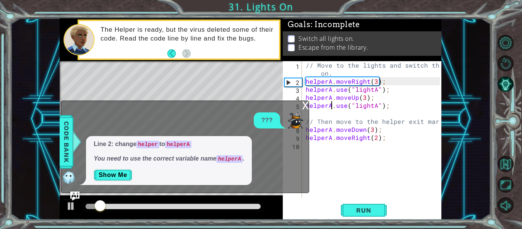
click at [304, 104] on div "x" at bounding box center [305, 105] width 7 height 8
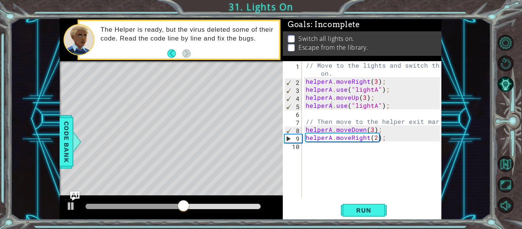
click at [380, 220] on div "1 2 3 4 5 6 7 8 9 10 // Move to the lights and switch them on. helperA . moveRi…" at bounding box center [261, 114] width 522 height 229
click at [167, 203] on div at bounding box center [173, 206] width 181 height 11
click at [169, 205] on div at bounding box center [149, 206] width 126 height 5
click at [121, 205] on div at bounding box center [127, 206] width 83 height 5
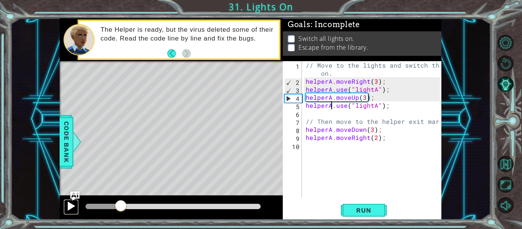
click at [70, 202] on div at bounding box center [71, 206] width 10 height 10
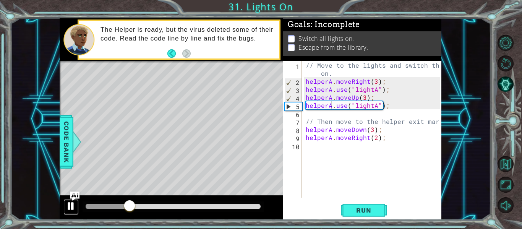
click at [67, 201] on div at bounding box center [71, 206] width 10 height 10
click at [376, 106] on div "// Move to the lights and switch them on. helperA . moveRight ( 3 ) ; helperA .…" at bounding box center [374, 141] width 140 height 161
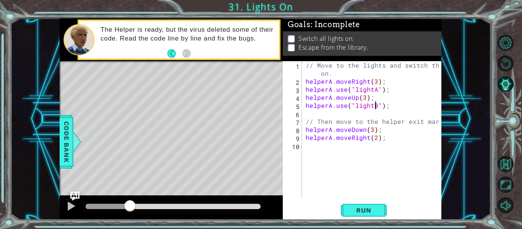
scroll to position [0, 5]
click at [382, 209] on button "Run" at bounding box center [364, 211] width 46 height 16
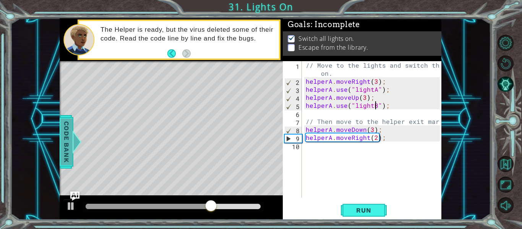
click at [64, 157] on span "Code Bank" at bounding box center [66, 142] width 12 height 47
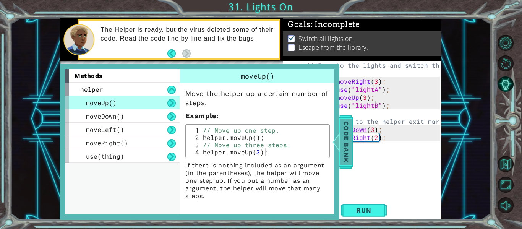
click at [337, 132] on div at bounding box center [337, 141] width 10 height 23
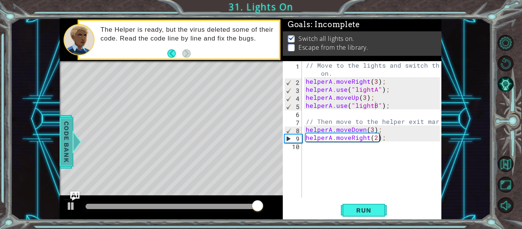
click at [73, 131] on div at bounding box center [77, 141] width 10 height 23
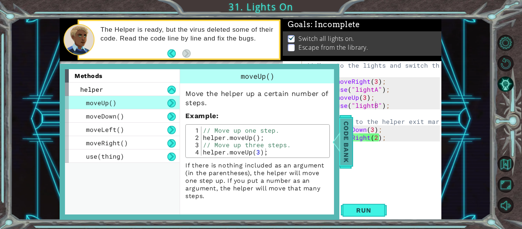
click at [346, 133] on span "Code Bank" at bounding box center [346, 142] width 12 height 47
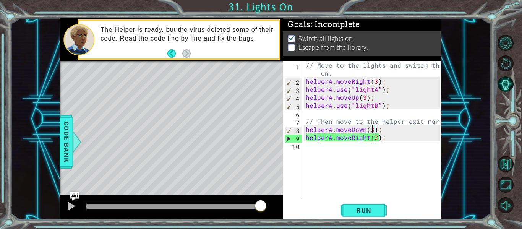
click at [371, 127] on div "// Move to the lights and switch them on. helperA . moveRight ( 3 ) ; helperA .…" at bounding box center [374, 141] width 140 height 161
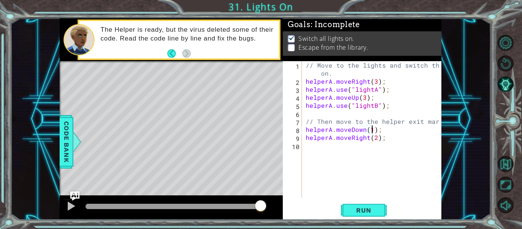
scroll to position [0, 4]
type textarea "helperA.moveDown(1);"
click at [371, 207] on span "Run" at bounding box center [364, 210] width 30 height 8
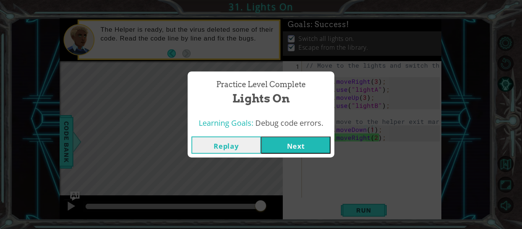
click at [322, 145] on button "Next" at bounding box center [296, 144] width 70 height 17
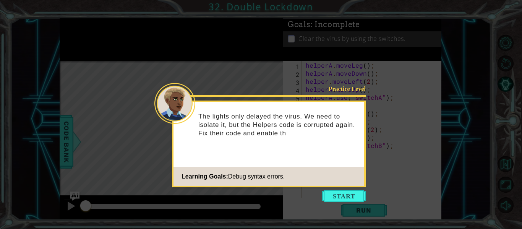
click at [348, 189] on icon at bounding box center [261, 114] width 522 height 229
click at [354, 198] on button "Start" at bounding box center [344, 196] width 44 height 12
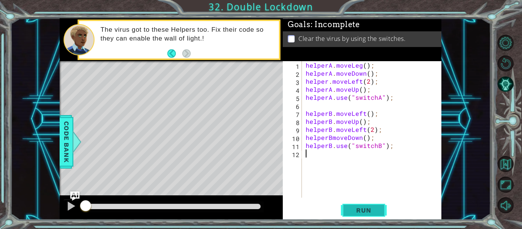
click at [359, 211] on span "Run" at bounding box center [364, 210] width 30 height 8
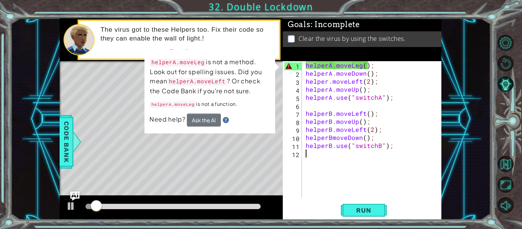
click at [265, 136] on div "Level Map" at bounding box center [236, 173] width 353 height 225
click at [228, 120] on img at bounding box center [226, 120] width 6 height 6
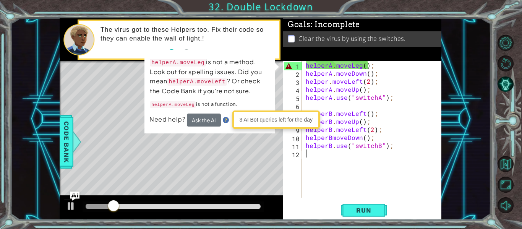
click at [359, 174] on div "helperA . moveLeg ( ) ; helperA . moveDown ( ) ; helper . moveLeft ( 2 ) ; help…" at bounding box center [374, 137] width 140 height 153
click at [476, 171] on div "1 ההההההההההההההההההההההההההההההההההההההההההההההההההההההההההההההההההההההההההההה…" at bounding box center [250, 118] width 481 height 201
click at [475, 179] on div "1 ההההההההההההההההההההההההההההההההההההההההההההההההההההההההההההההההההההההההההההה…" at bounding box center [250, 118] width 481 height 201
click at [475, 180] on div "1 ההההההההההההההההההההההההההההההההההההההההההההההההההההההההההההההההההההההההההההה…" at bounding box center [250, 118] width 481 height 201
click at [476, 180] on div "1 ההההההההההההההההההההההההההההההההההההההההההההההההההההההההההההההההההההההההההההה…" at bounding box center [250, 118] width 481 height 201
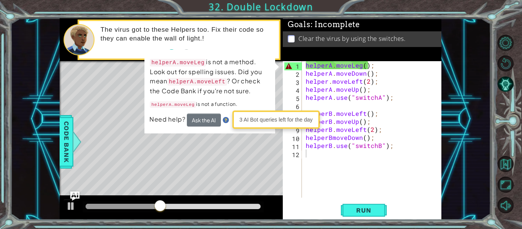
click at [476, 180] on div "1 ההההההההההההההההההההההההההההההההההההההההההההההההההההההההההההההההההההההההההההה…" at bounding box center [250, 118] width 481 height 201
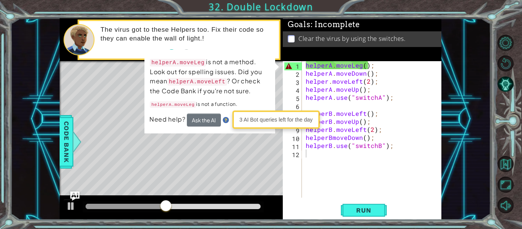
click at [477, 180] on div "1 ההההההההההההההההההההההההההההההההההההההההההההההההההההההההההההההההההההההההההההה…" at bounding box center [250, 118] width 481 height 201
click at [478, 180] on div "1 ההההההההההההההההההההההההההההההההההההההההההההההההההההההההההההההההההההההההההההה…" at bounding box center [250, 118] width 481 height 201
click at [479, 179] on div "1 ההההההההההההההההההההההההההההההההההההההההההההההההההההההההההההההההההההההההההההה…" at bounding box center [250, 118] width 481 height 201
click at [479, 178] on div "1 ההההההההההההההההההההההההההההההההההההההההההההההההההההההההההההההההההההההההההההה…" at bounding box center [250, 118] width 481 height 201
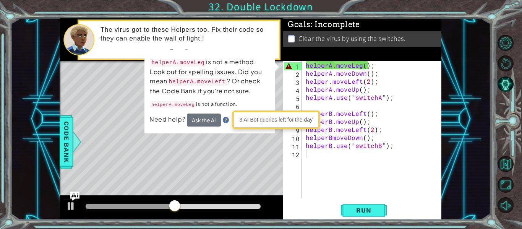
click at [480, 177] on div "1 ההההההההההההההההההההההההההההההההההההההההההההההההההההההההההההההההההההההההההההה…" at bounding box center [250, 118] width 481 height 201
click at [470, 182] on div "1 ההההההההההההההההההההההההההההההההההההההההההההההההההההההההההההההההההההההההההההה…" at bounding box center [250, 118] width 481 height 201
click at [471, 180] on div "1 ההההההההההההההההההההההההההההההההההההההההההההההההההההההההההההההההההההההההההההה…" at bounding box center [250, 118] width 481 height 201
click at [470, 180] on div "1 ההההההההההההההההההההההההההההההההההההההההההההההההההההההההההההההההההההההההההההה…" at bounding box center [250, 118] width 481 height 201
click at [469, 180] on div "1 ההההההההההההההההההההההההההההההההההההההההההההההההההההההההההההההההההההההההההההה…" at bounding box center [250, 118] width 481 height 201
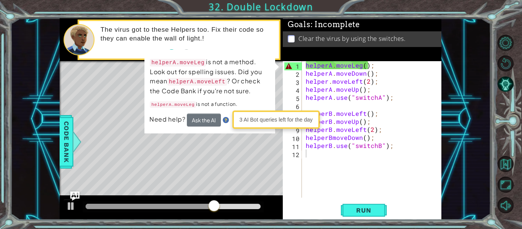
click at [470, 180] on div "1 ההההההההההההההההההההההההההההההההההההההההההההההההההההההההההההההההההההההההההההה…" at bounding box center [250, 118] width 481 height 201
click at [469, 181] on div "1 ההההההההההההההההההההההההההההההההההההההההההההההההההההההההההההההההההההההההההההה…" at bounding box center [250, 118] width 481 height 201
click at [469, 177] on div "1 ההההההההההההההההההההההההההההההההההההההההההההההההההההההההההההההההההההההההההההה…" at bounding box center [250, 118] width 481 height 201
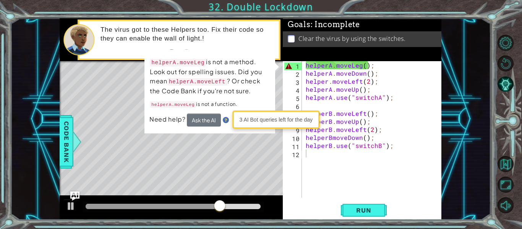
click at [467, 179] on div "1 ההההההההההההההההההההההההההההההההההההההההההההההההההההההההההההההההההההההההההההה…" at bounding box center [250, 118] width 481 height 201
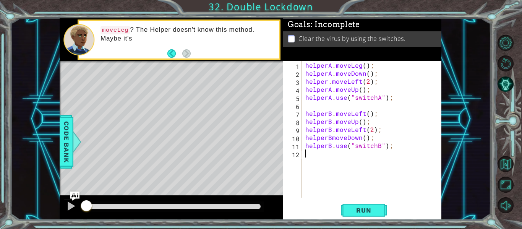
type textarea "v"
click at [353, 108] on div "helperA . moveLeg ( ) ; helperA . moveDown ( ) ; helper . moveLeft ( 2 ) ; help…" at bounding box center [374, 137] width 140 height 153
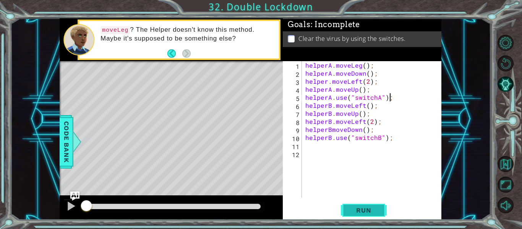
type textarea "helperA.use("switchA");"
click at [359, 213] on span "Run" at bounding box center [364, 210] width 30 height 8
